Goal: Entertainment & Leisure: Consume media (video, audio)

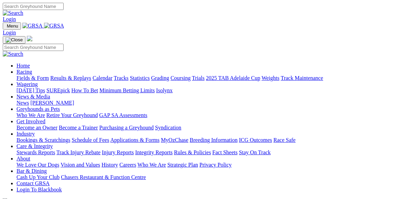
click at [33, 75] on link "Fields & Form" at bounding box center [32, 78] width 32 height 6
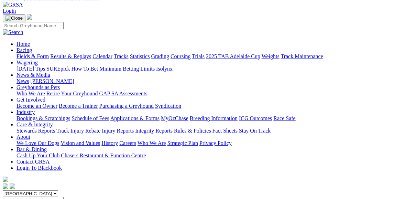
scroll to position [27, 0]
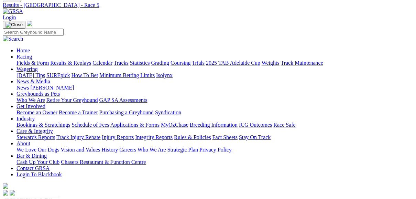
click at [29, 60] on link "Fields & Form" at bounding box center [32, 63] width 32 height 6
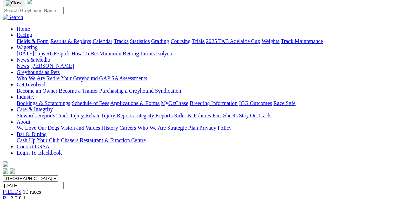
scroll to position [55, 0]
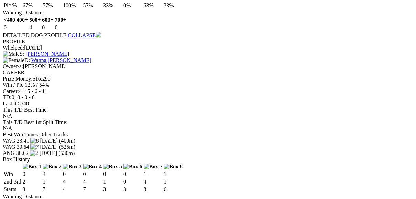
scroll to position [934, 0]
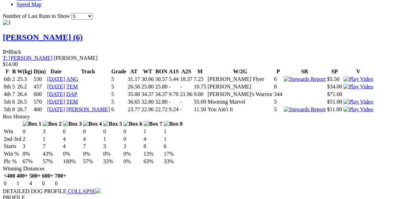
scroll to position [715, 0]
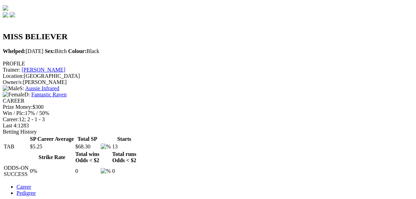
scroll to position [192, 0]
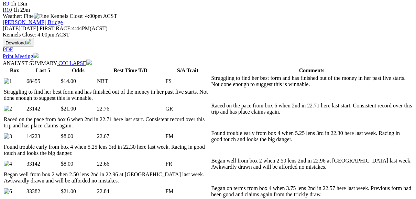
scroll to position [302, 0]
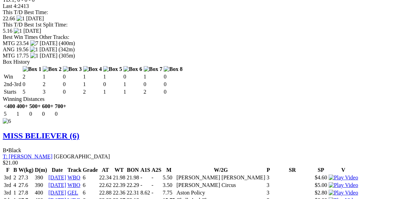
scroll to position [2034, 0]
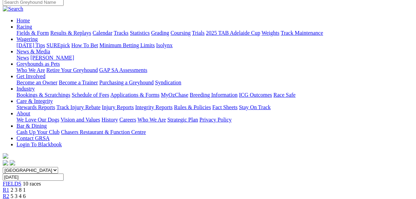
scroll to position [55, 0]
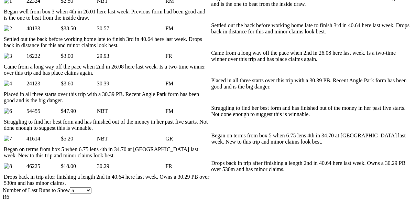
scroll to position [357, 0]
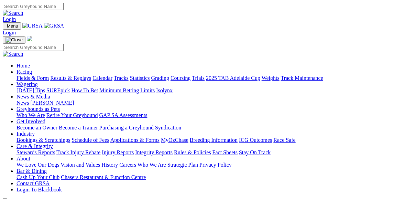
click at [87, 75] on link "Results & Replays" at bounding box center [70, 78] width 41 height 6
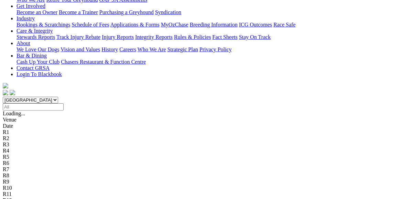
scroll to position [137, 0]
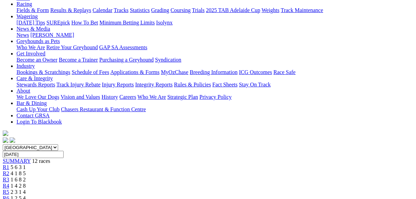
scroll to position [110, 0]
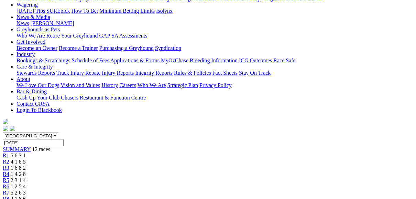
scroll to position [82, 0]
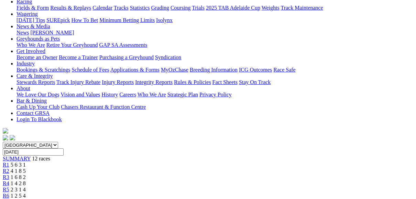
click at [9, 168] on span "R2" at bounding box center [6, 171] width 7 height 6
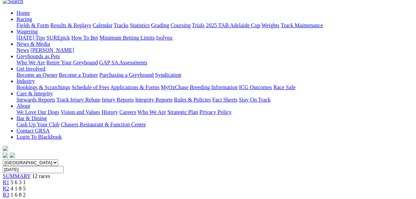
scroll to position [55, 0]
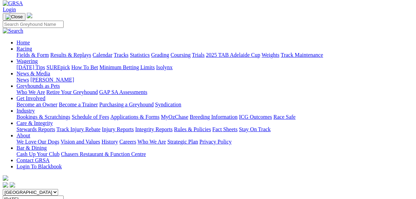
scroll to position [27, 0]
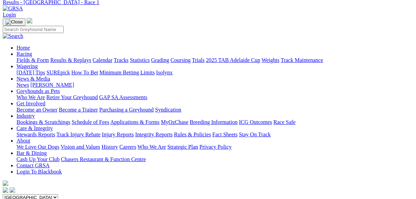
scroll to position [27, 0]
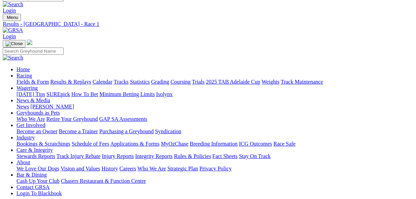
scroll to position [0, 0]
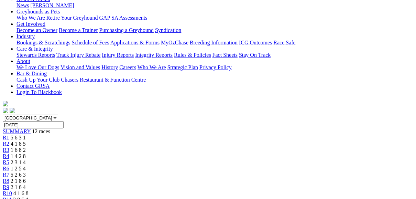
scroll to position [110, 0]
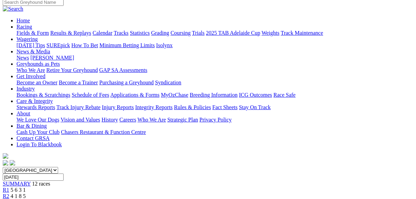
scroll to position [55, 0]
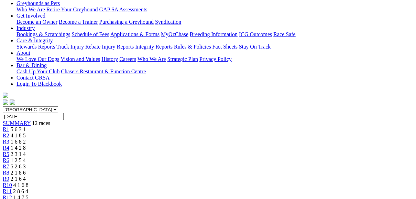
scroll to position [110, 0]
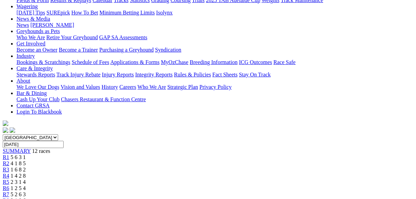
scroll to position [82, 0]
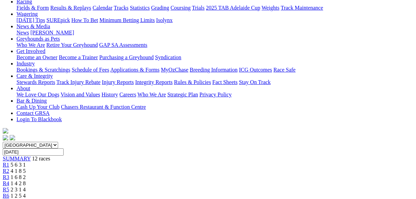
click at [9, 186] on link "R5" at bounding box center [6, 189] width 7 height 6
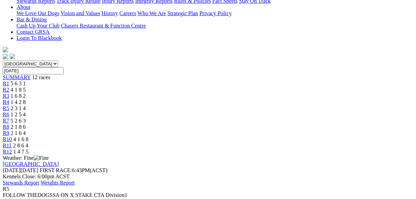
scroll to position [165, 0]
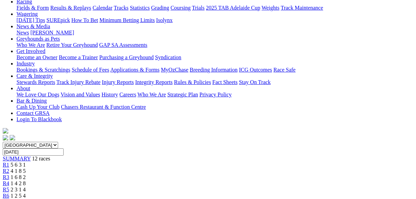
scroll to position [55, 0]
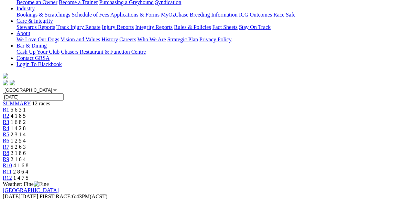
scroll to position [165, 0]
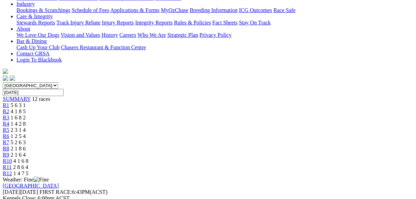
scroll to position [82, 0]
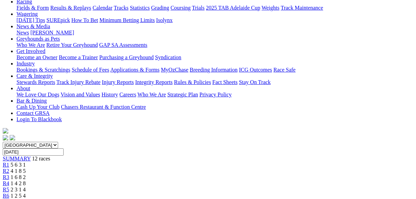
click at [9, 198] on span "R7" at bounding box center [6, 202] width 7 height 6
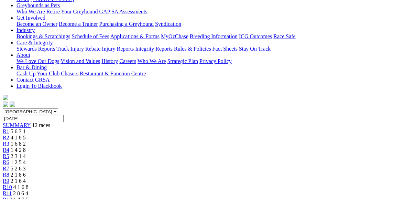
scroll to position [137, 0]
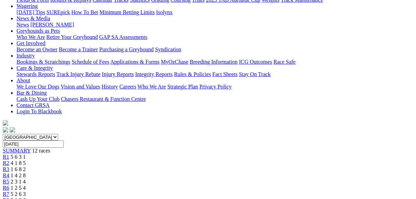
scroll to position [82, 0]
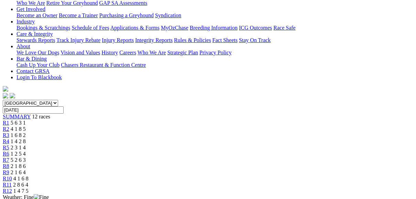
scroll to position [137, 0]
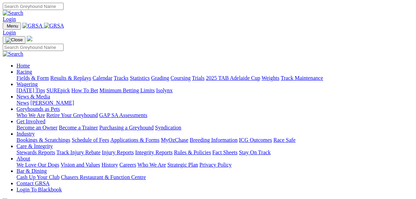
click at [86, 75] on link "Results & Replays" at bounding box center [70, 78] width 41 height 6
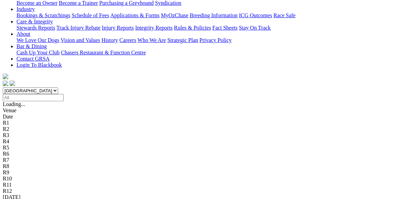
scroll to position [137, 0]
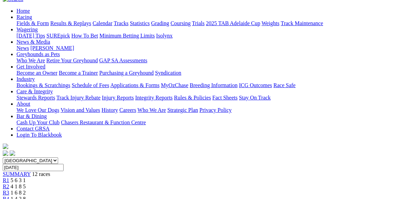
scroll to position [82, 0]
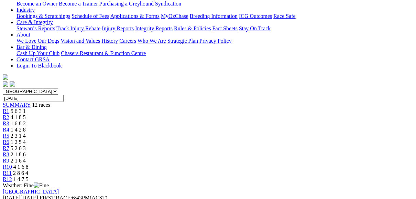
scroll to position [137, 0]
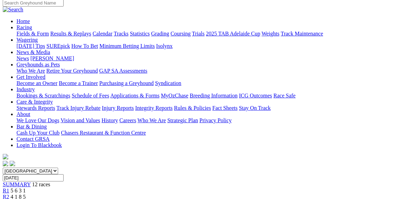
scroll to position [55, 0]
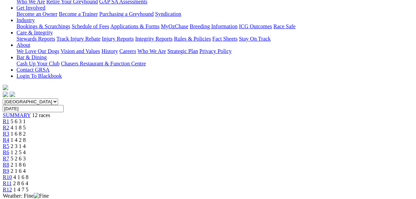
scroll to position [137, 0]
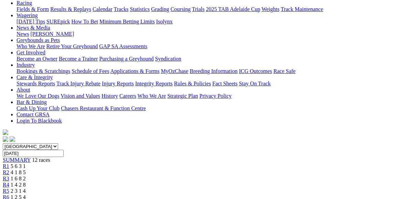
scroll to position [55, 0]
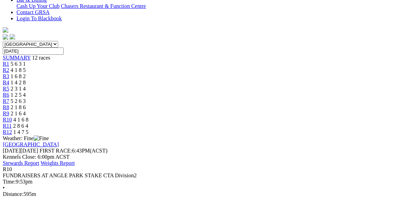
scroll to position [192, 0]
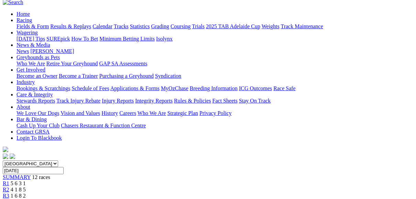
scroll to position [55, 0]
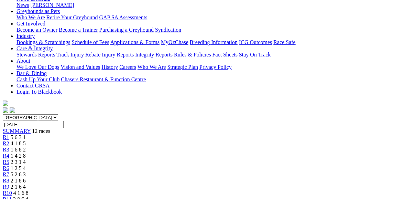
scroll to position [55, 0]
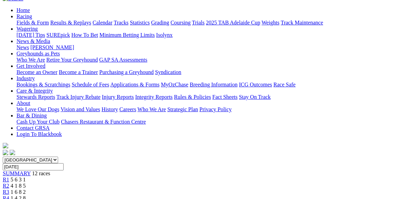
scroll to position [55, 0]
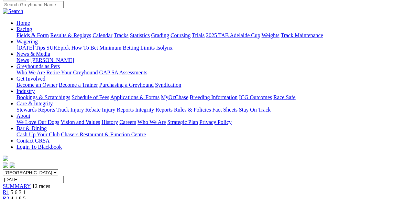
click at [31, 183] on span "SUMMARY" at bounding box center [17, 186] width 28 height 6
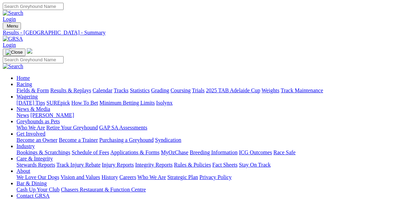
click at [36, 87] on link "Fields & Form" at bounding box center [32, 90] width 32 height 6
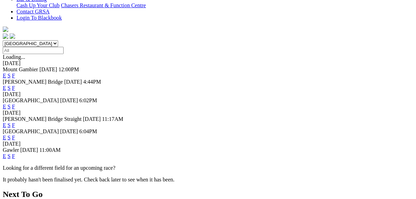
scroll to position [192, 0]
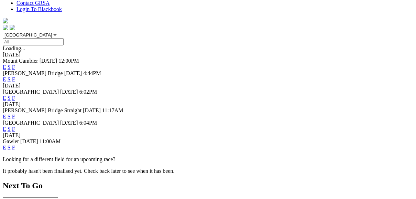
click at [15, 126] on link "F" at bounding box center [13, 129] width 3 height 6
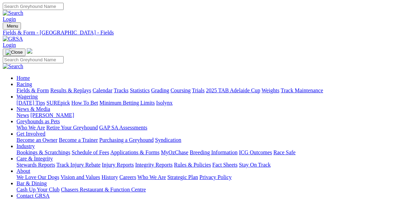
click at [36, 87] on link "Fields & Form" at bounding box center [32, 90] width 32 height 6
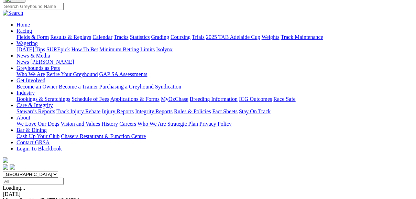
scroll to position [82, 0]
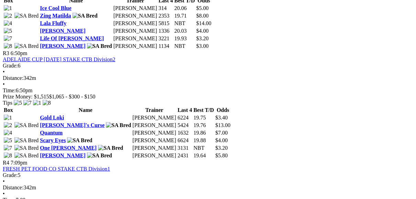
scroll to position [522, 0]
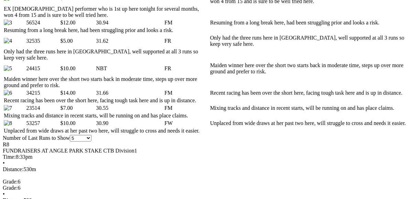
scroll to position [440, 0]
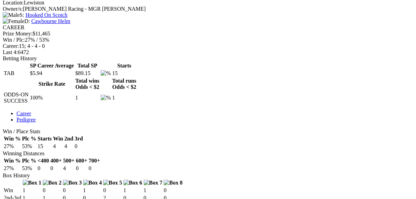
scroll to position [288, 0]
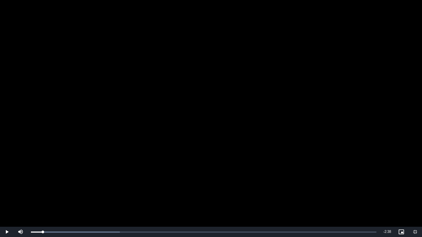
click at [205, 181] on video "To view this video please enable JavaScript, and consider upgrading to a web br…" at bounding box center [211, 118] width 422 height 237
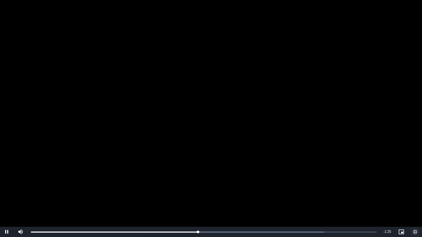
click at [415, 198] on span "Video Player" at bounding box center [415, 232] width 14 height 0
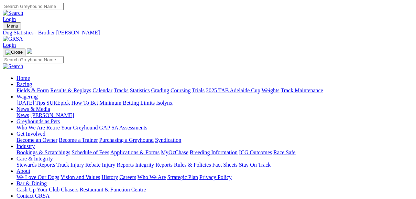
scroll to position [0, 0]
